Goal: Register for event/course

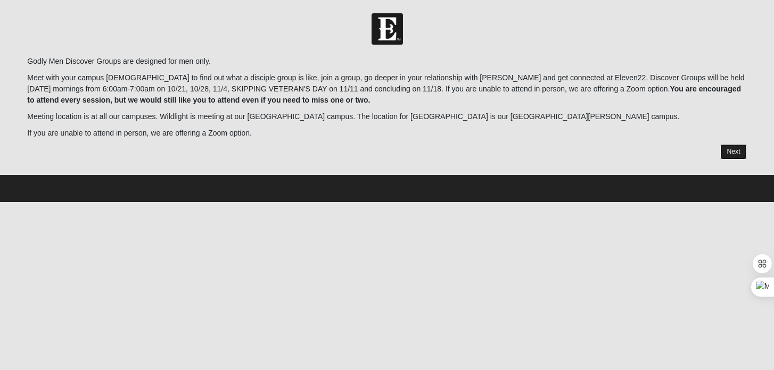
click at [732, 156] on link "Next" at bounding box center [733, 151] width 26 height 15
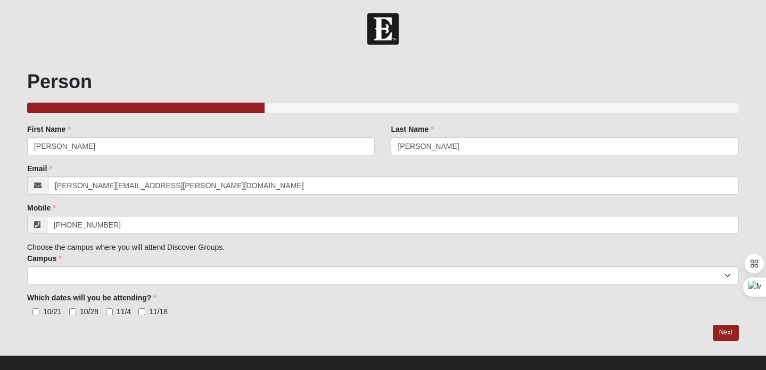
scroll to position [13, 0]
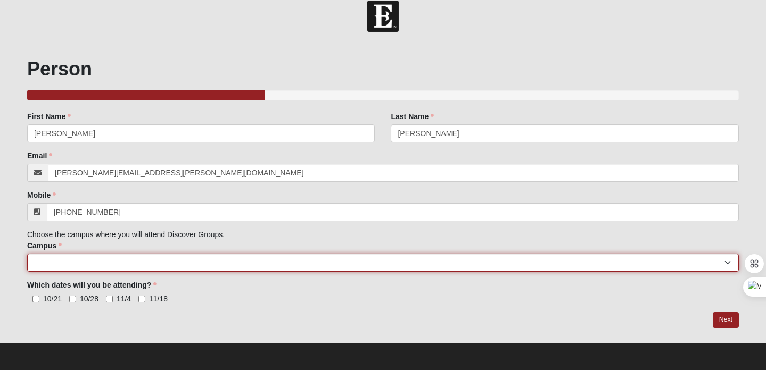
click at [112, 258] on select "Arlington Baymeadows College Park Orlando (Coming Soon) Eleven22 Online Fleming…" at bounding box center [382, 263] width 711 height 18
select select "11"
click at [27, 254] on select "Arlington Baymeadows College Park Orlando (Coming Soon) Eleven22 Online Fleming…" at bounding box center [382, 263] width 711 height 18
